Goal: Information Seeking & Learning: Learn about a topic

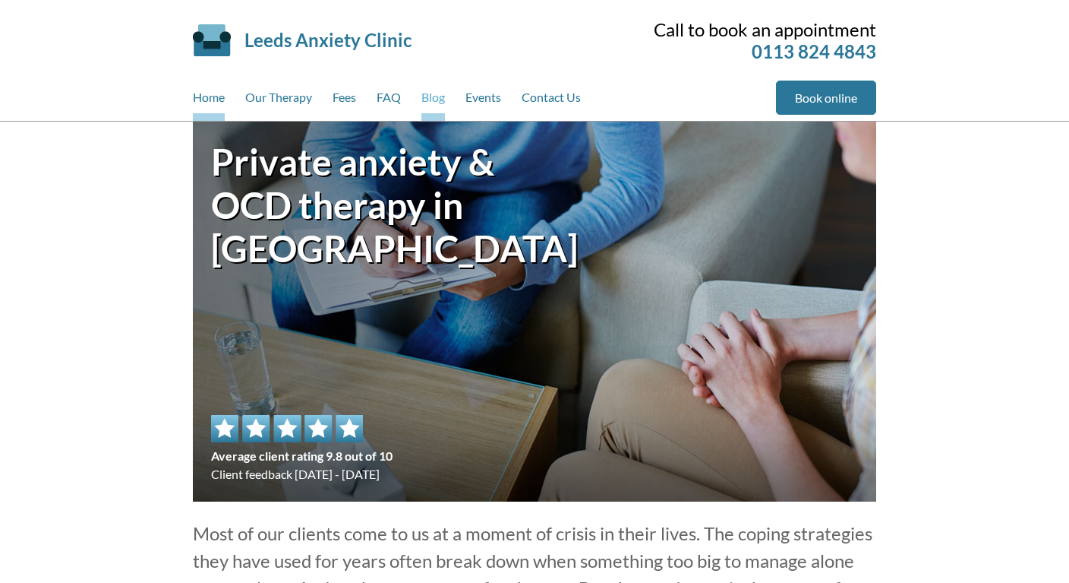
click at [435, 96] on link "Blog" at bounding box center [434, 101] width 24 height 40
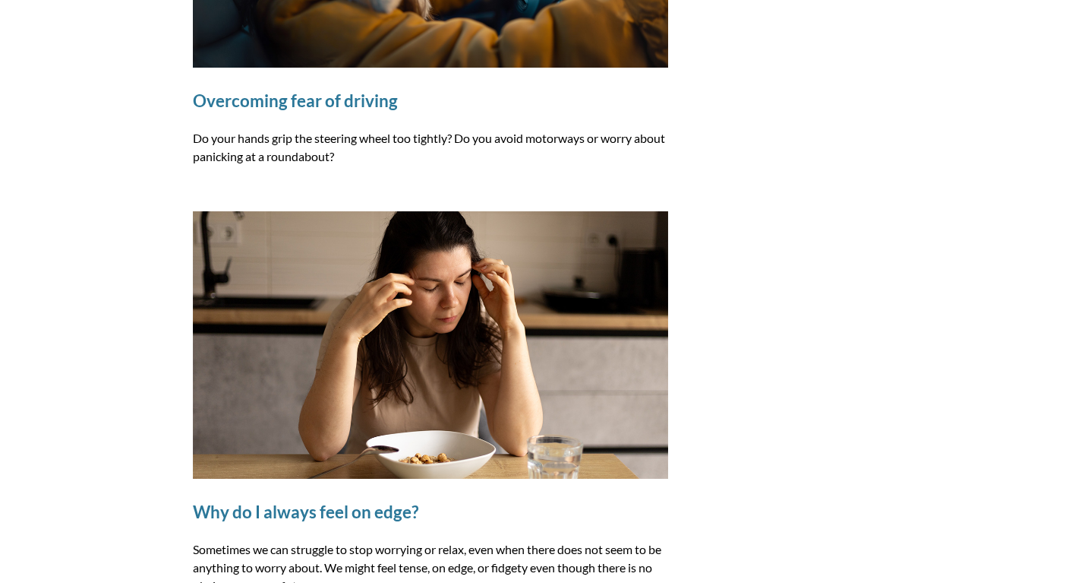
scroll to position [914, 0]
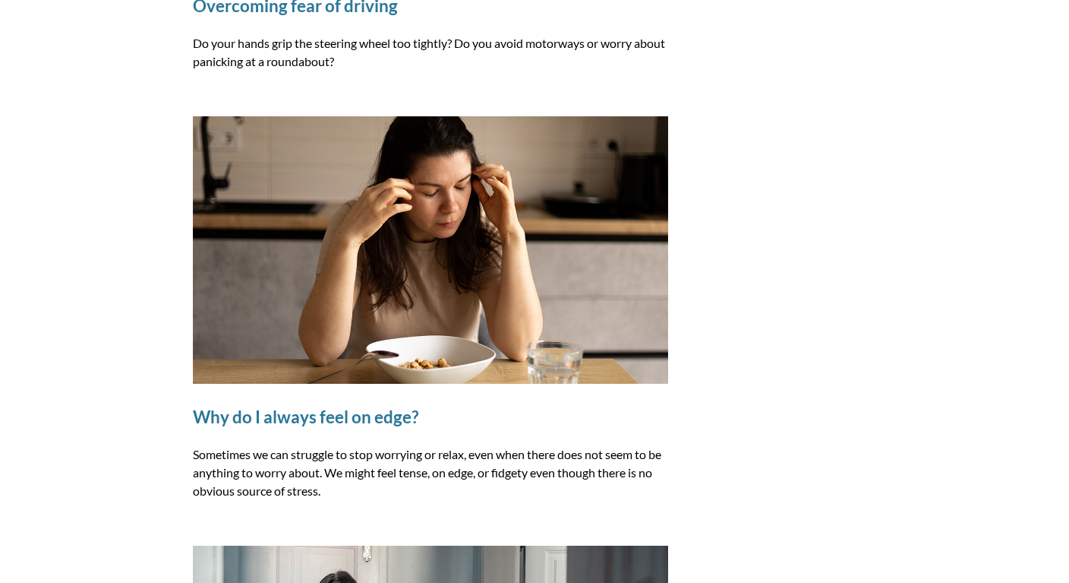
click at [463, 233] on img at bounding box center [430, 249] width 475 height 267
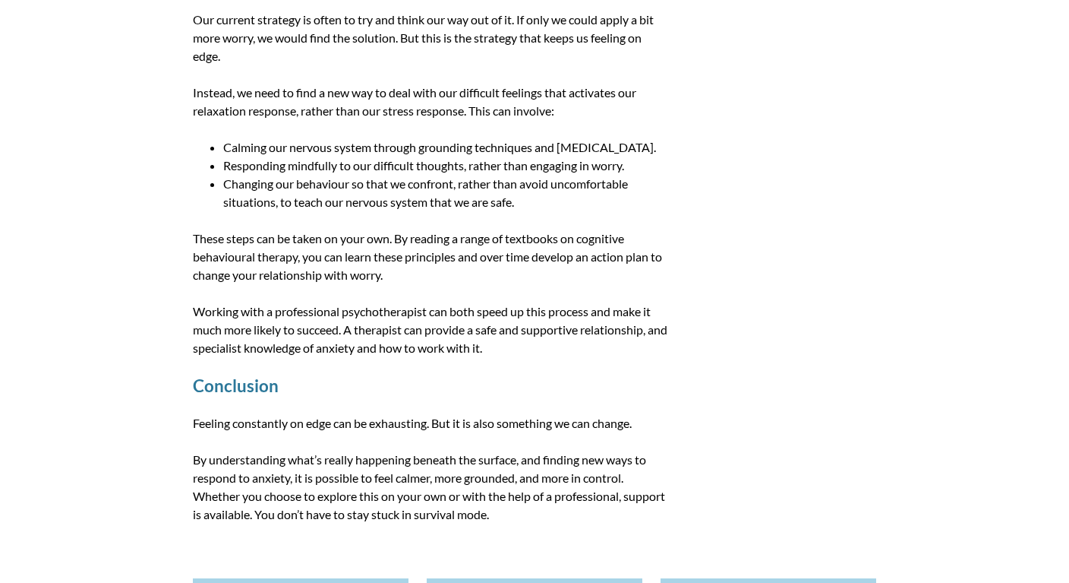
scroll to position [1596, 0]
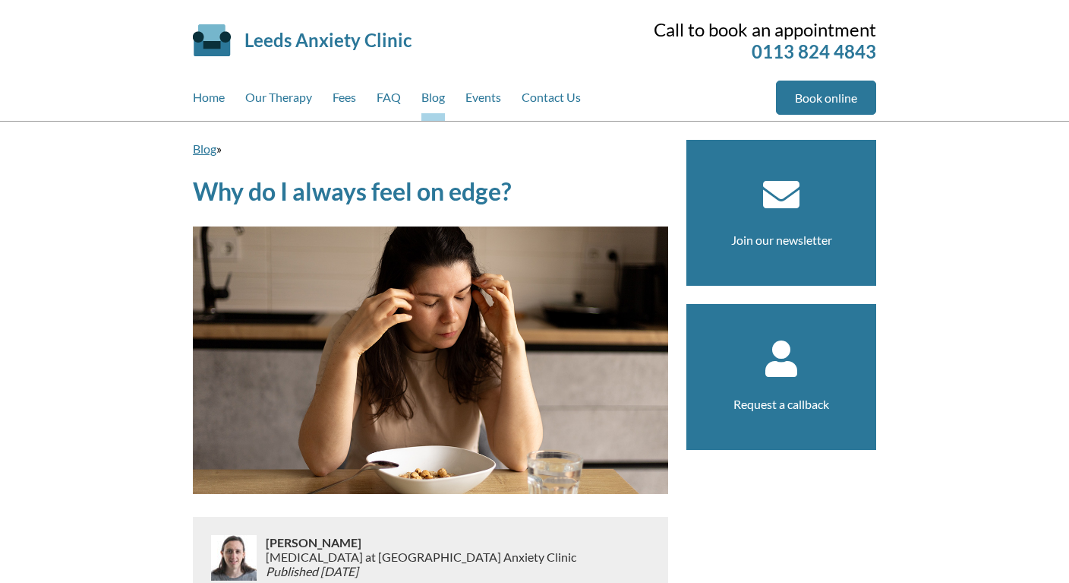
scroll to position [1594, 0]
